Goal: Check status

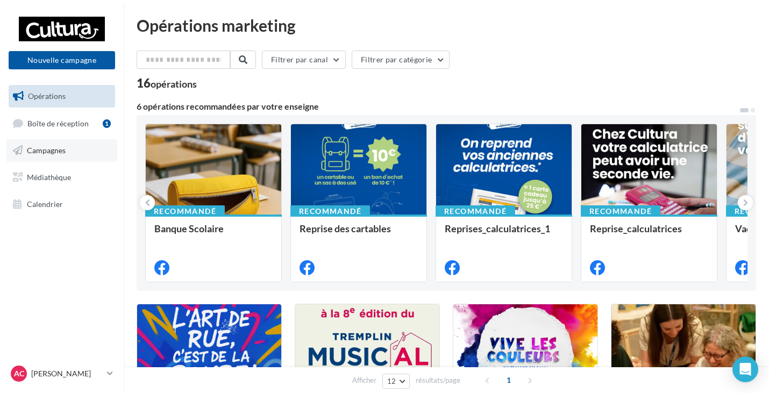
click at [60, 154] on span "Campagnes" at bounding box center [46, 150] width 39 height 9
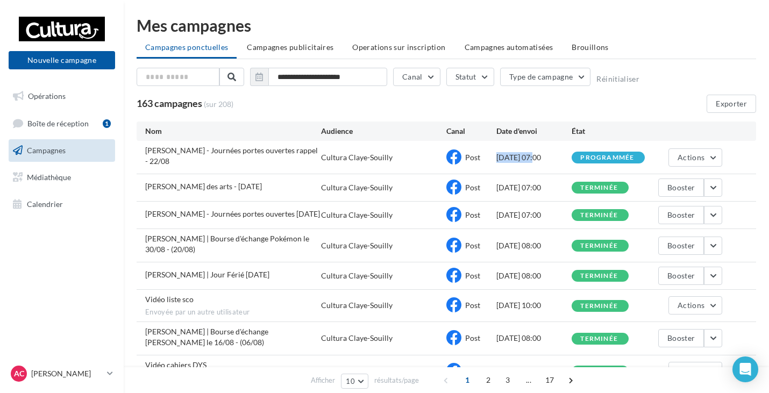
drag, startPoint x: 494, startPoint y: 153, endPoint x: 518, endPoint y: 153, distance: 23.7
click at [518, 153] on div "[PERSON_NAME] - Journées portes ouvertes rappel - 22/08 Cultura Claye-[GEOGRAPH…" at bounding box center [446, 157] width 619 height 33
click at [519, 154] on div "[DATE] 07:00" at bounding box center [533, 157] width 75 height 11
click at [515, 157] on div "[DATE] 07:00" at bounding box center [533, 157] width 75 height 11
click at [695, 158] on span "Actions" at bounding box center [691, 157] width 27 height 9
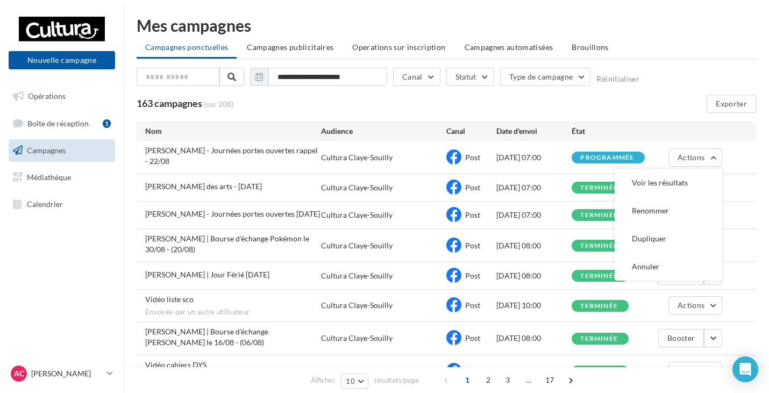
click at [536, 217] on div "Julie - Journées portes ouvertes 22/08/2025 Cultura Claye-Souilly Post 25/08/20…" at bounding box center [446, 215] width 619 height 27
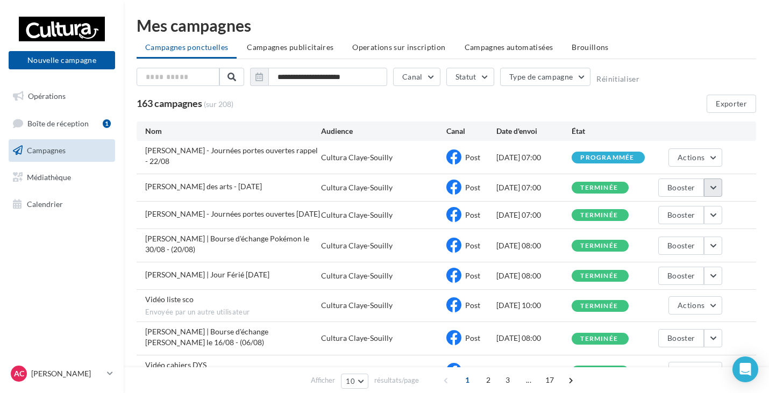
click at [714, 183] on button "button" at bounding box center [713, 188] width 18 height 18
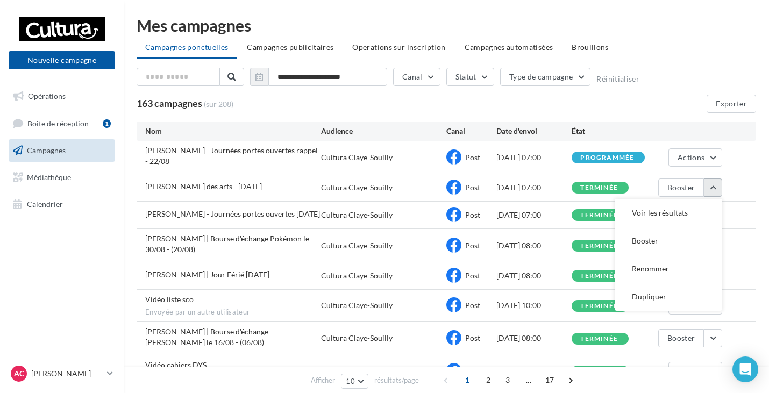
click at [714, 183] on button "button" at bounding box center [713, 188] width 18 height 18
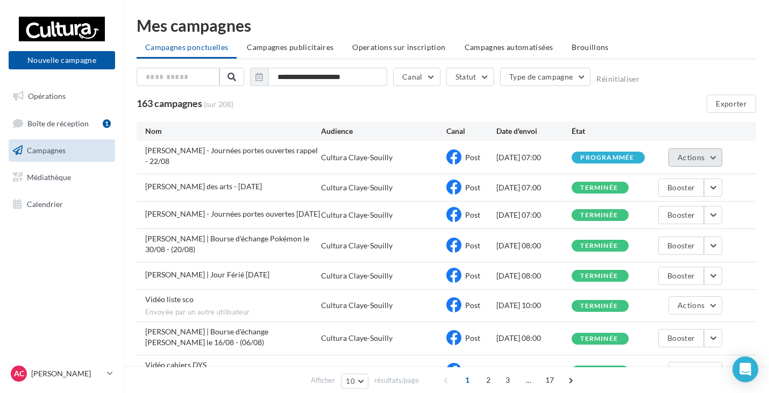
click at [712, 160] on button "Actions" at bounding box center [695, 157] width 54 height 18
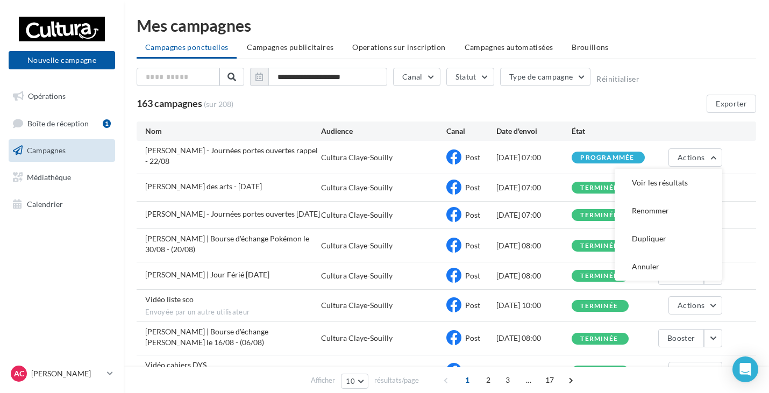
click at [552, 156] on div "[DATE] 07:00" at bounding box center [533, 157] width 75 height 11
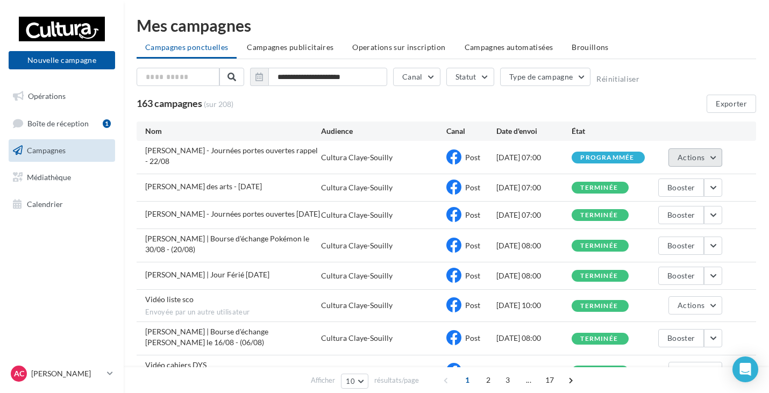
click at [711, 159] on button "Actions" at bounding box center [695, 157] width 54 height 18
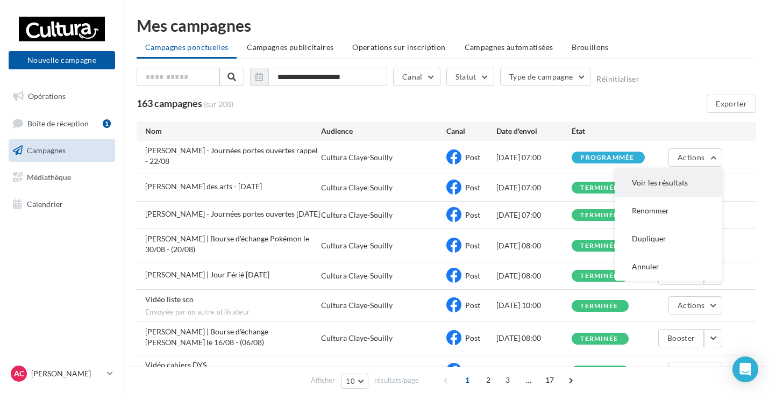
click at [679, 176] on button "Voir les résultats" at bounding box center [669, 183] width 108 height 28
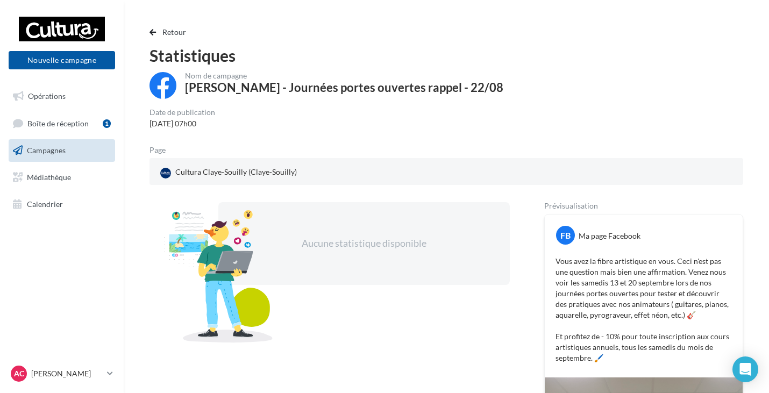
click at [51, 144] on link "Campagnes" at bounding box center [61, 150] width 111 height 23
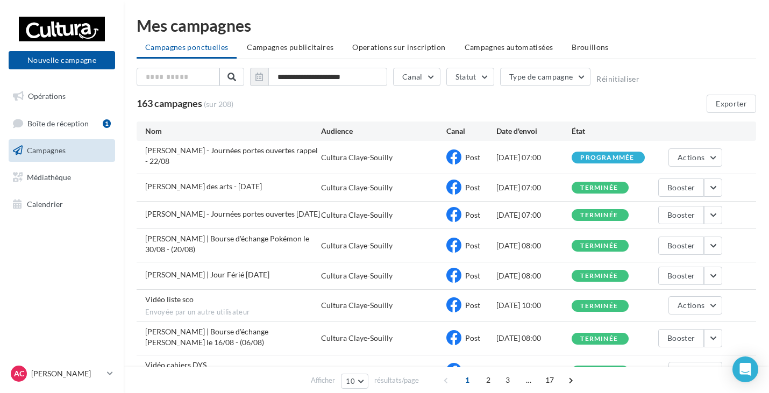
drag, startPoint x: 493, startPoint y: 154, endPoint x: 567, endPoint y: 163, distance: 74.8
click at [567, 163] on div "[PERSON_NAME] - Journées portes ouvertes rappel - 22/08 Cultura Claye-[GEOGRAPH…" at bounding box center [446, 157] width 619 height 33
click at [537, 166] on div "[PERSON_NAME] - Journées portes ouvertes rappel - 22/08 Cultura Claye-[GEOGRAPH…" at bounding box center [446, 157] width 619 height 33
drag, startPoint x: 495, startPoint y: 154, endPoint x: 541, endPoint y: 159, distance: 46.5
click at [541, 159] on div "[PERSON_NAME] - Journées portes ouvertes rappel - 22/08 Cultura Claye-[GEOGRAPH…" at bounding box center [446, 157] width 619 height 33
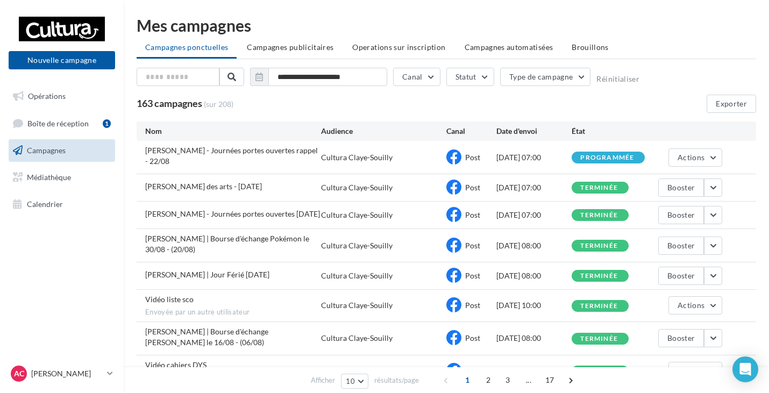
click at [548, 164] on div "[PERSON_NAME] - Journées portes ouvertes rappel - 22/08 Cultura Claye-[GEOGRAPH…" at bounding box center [446, 157] width 619 height 33
